Goal: Check status

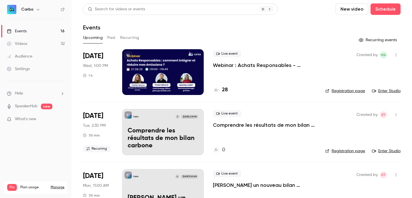
click at [147, 64] on div at bounding box center [162, 72] width 81 height 46
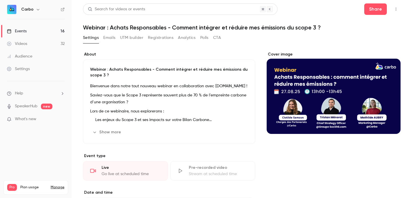
click at [150, 39] on button "Registrations" at bounding box center [160, 37] width 25 height 9
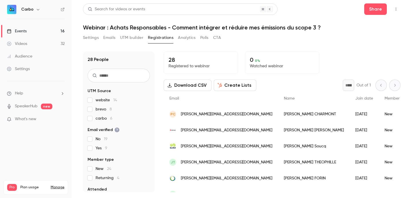
click at [103, 108] on span "brevo 8" at bounding box center [103, 109] width 16 height 6
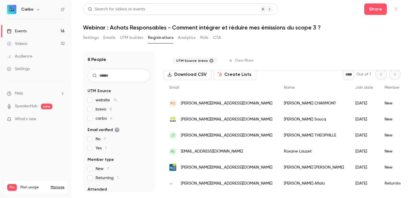
scroll to position [65, 0]
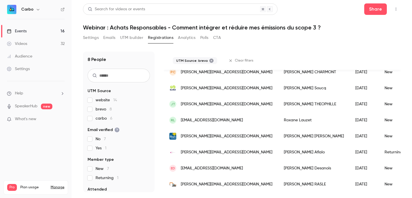
click at [103, 111] on span "brevo 8" at bounding box center [103, 109] width 16 height 6
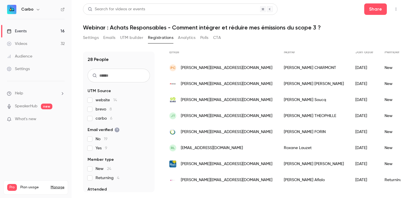
click at [103, 119] on span "carbo 6" at bounding box center [103, 118] width 17 height 6
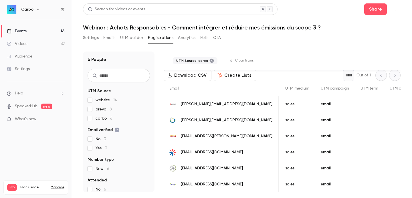
scroll to position [0, 865]
click at [222, 49] on div "6 People UTM Source website 14 brevo 8 carbo 6 Email verified No 3 Yes 3 Member…" at bounding box center [241, 118] width 317 height 147
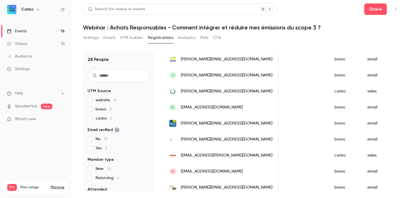
scroll to position [0, 0]
